Goal: Information Seeking & Learning: Learn about a topic

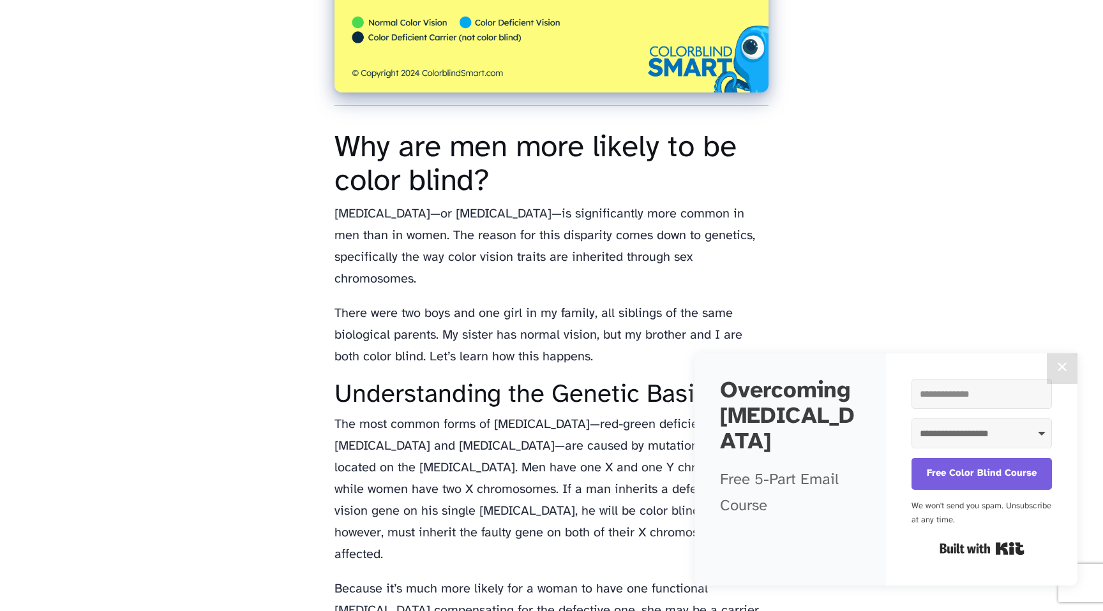
scroll to position [630, 0]
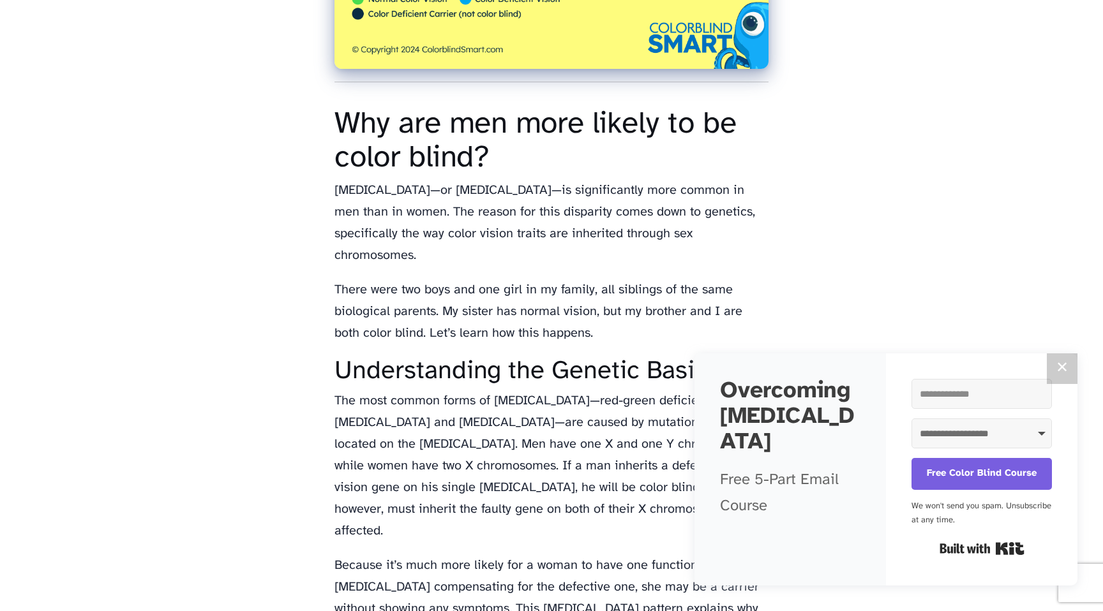
click at [1058, 368] on button "✕" at bounding box center [1061, 368] width 31 height 31
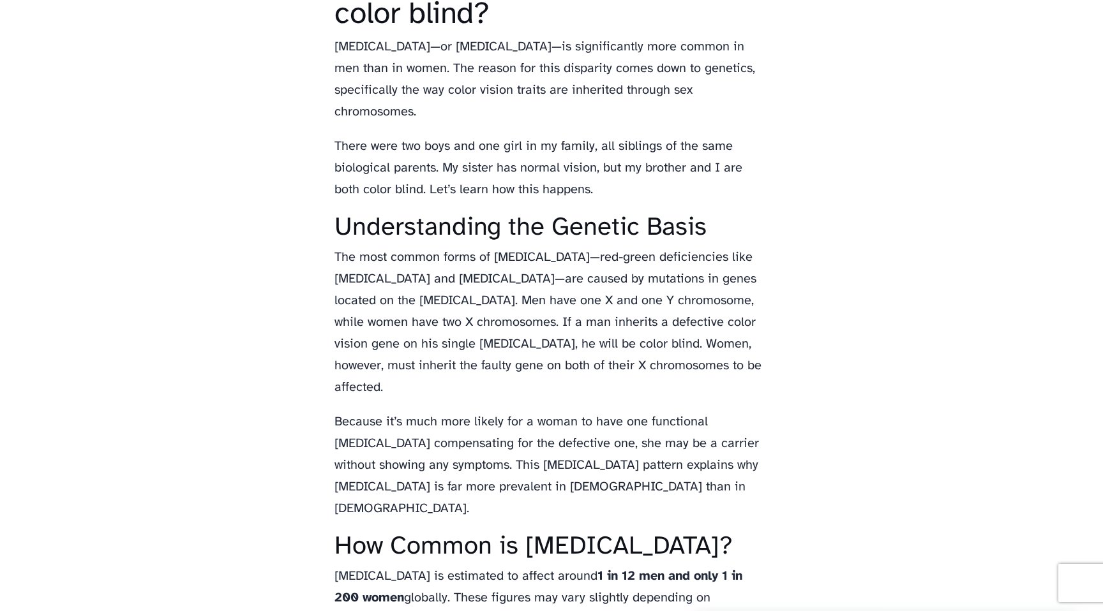
scroll to position [894, 0]
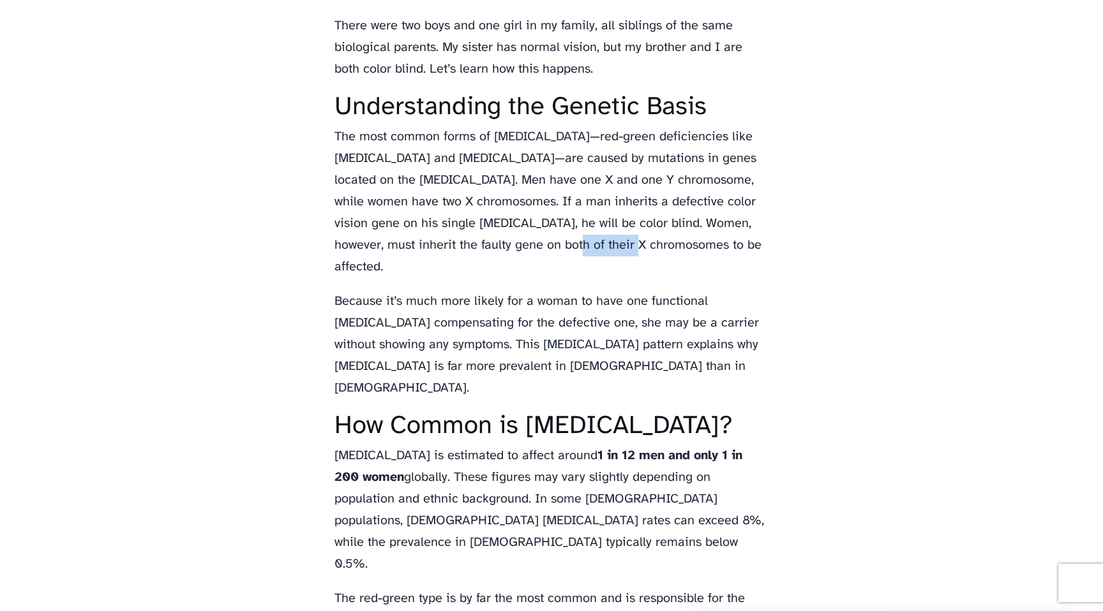
drag, startPoint x: 542, startPoint y: 246, endPoint x: 613, endPoint y: 241, distance: 71.0
click at [613, 241] on p "The most common forms of [MEDICAL_DATA]—red-green deficiencies like [MEDICAL_DA…" at bounding box center [551, 202] width 434 height 152
click at [695, 231] on p "The most common forms of [MEDICAL_DATA]—red-green deficiencies like [MEDICAL_DA…" at bounding box center [551, 202] width 434 height 152
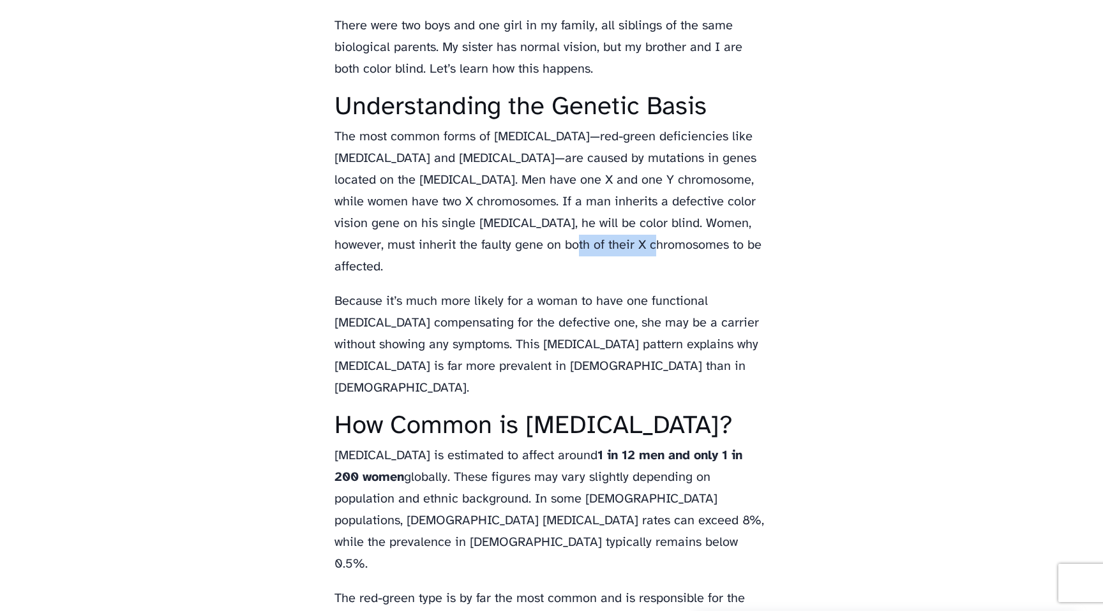
drag, startPoint x: 539, startPoint y: 239, endPoint x: 634, endPoint y: 234, distance: 94.6
click at [637, 234] on p "The most common forms of [MEDICAL_DATA]—red-green deficiencies like [MEDICAL_DA…" at bounding box center [551, 202] width 434 height 152
click at [572, 237] on p "The most common forms of [MEDICAL_DATA]—red-green deficiencies like [MEDICAL_DA…" at bounding box center [551, 202] width 434 height 152
drag, startPoint x: 544, startPoint y: 251, endPoint x: 594, endPoint y: 251, distance: 49.8
click at [594, 251] on p "The most common forms of [MEDICAL_DATA]—red-green deficiencies like [MEDICAL_DA…" at bounding box center [551, 202] width 434 height 152
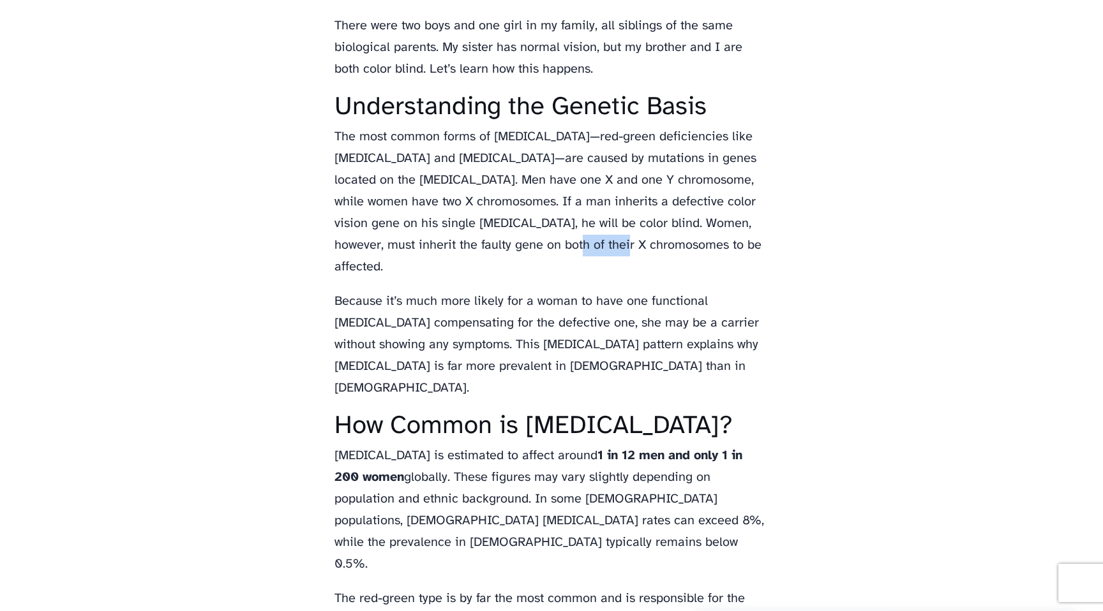
click at [594, 251] on p "The most common forms of [MEDICAL_DATA]—red-green deficiencies like [MEDICAL_DA…" at bounding box center [551, 202] width 434 height 152
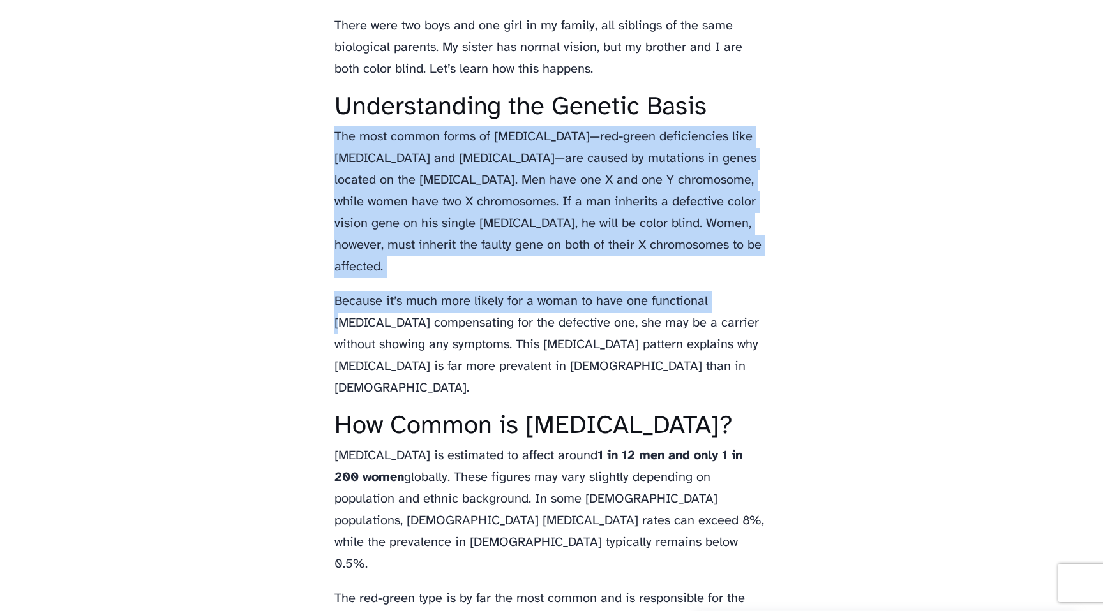
drag, startPoint x: 338, startPoint y: 137, endPoint x: 732, endPoint y: 278, distance: 419.1
click at [732, 278] on div "Why are men more likely to be color blind? Explore the science behind why [MEDI…" at bounding box center [551, 385] width 434 height 2382
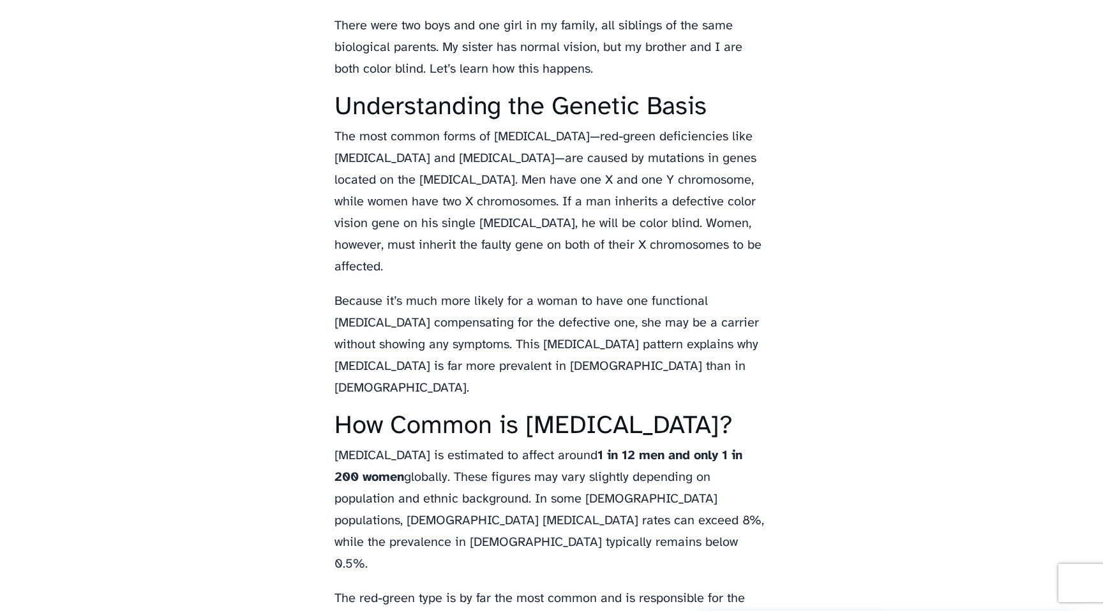
click at [702, 239] on p "The most common forms of [MEDICAL_DATA]—red-green deficiencies like [MEDICAL_DA…" at bounding box center [551, 202] width 434 height 152
drag, startPoint x: 354, startPoint y: 549, endPoint x: 461, endPoint y: 549, distance: 107.2
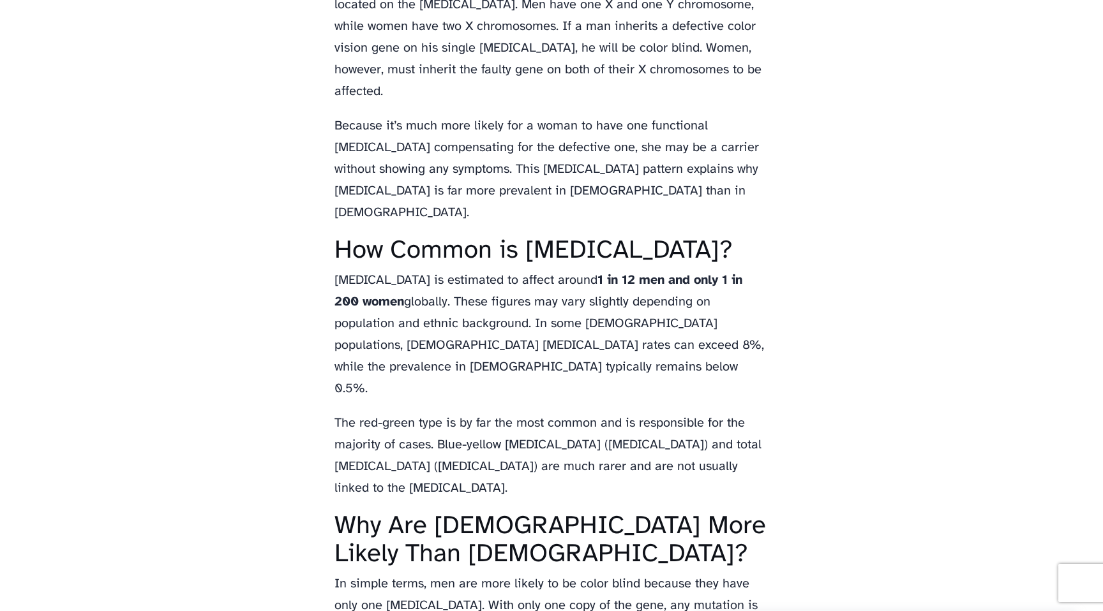
scroll to position [1030, 0]
